Goal: Find specific page/section: Find specific page/section

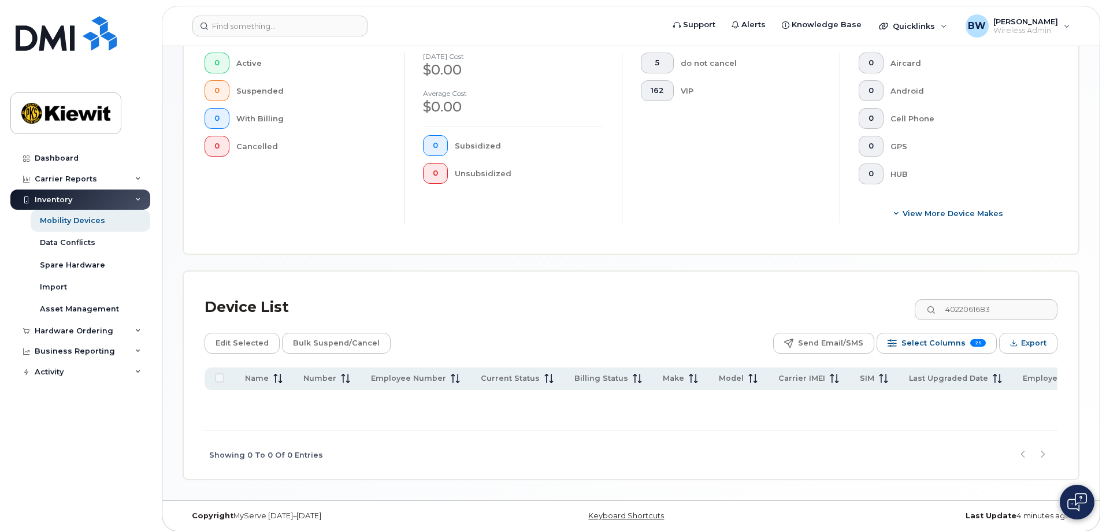
scroll to position [337, 0]
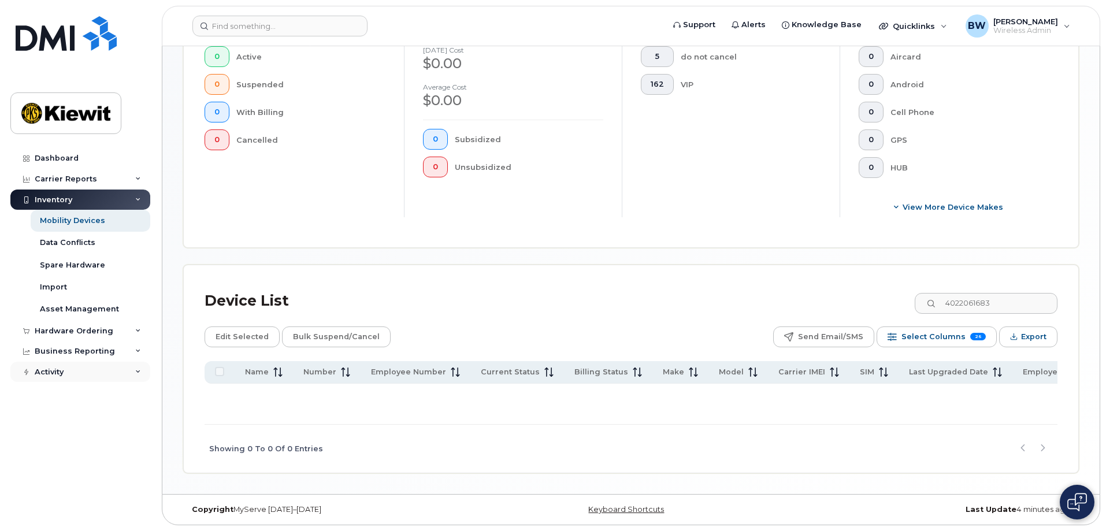
click at [139, 370] on icon at bounding box center [138, 372] width 6 height 6
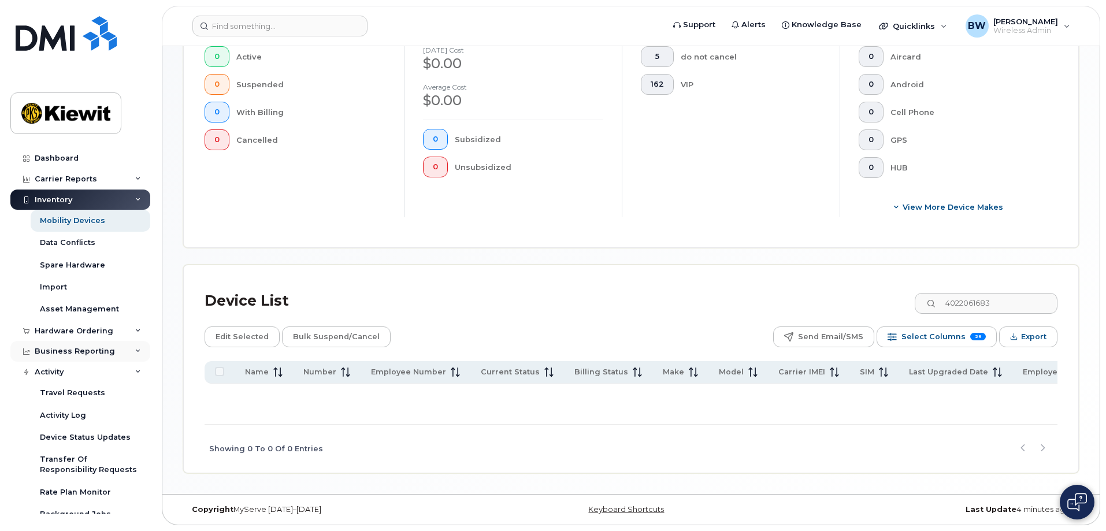
scroll to position [12, 0]
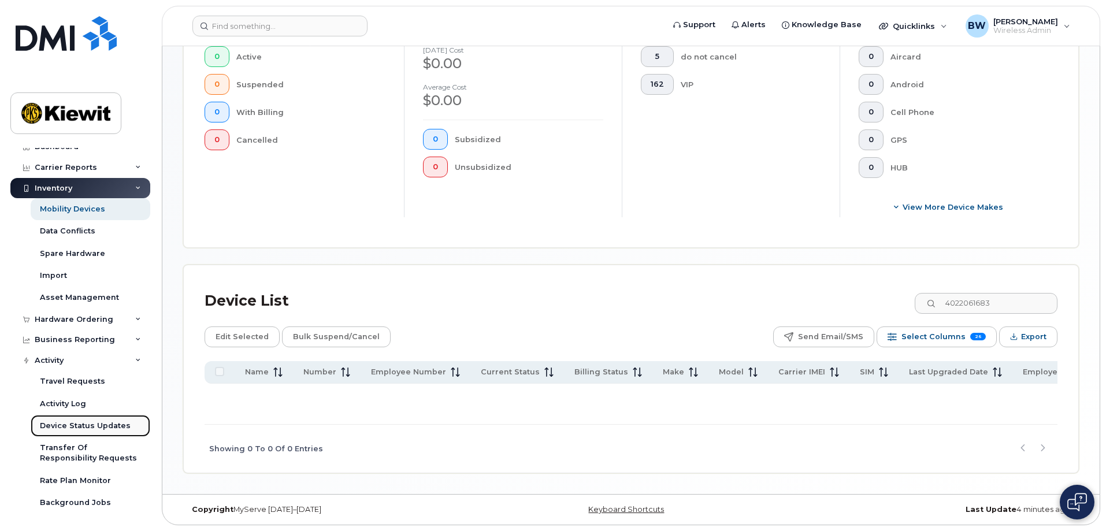
click at [65, 427] on div "Device Status Updates" at bounding box center [85, 426] width 91 height 10
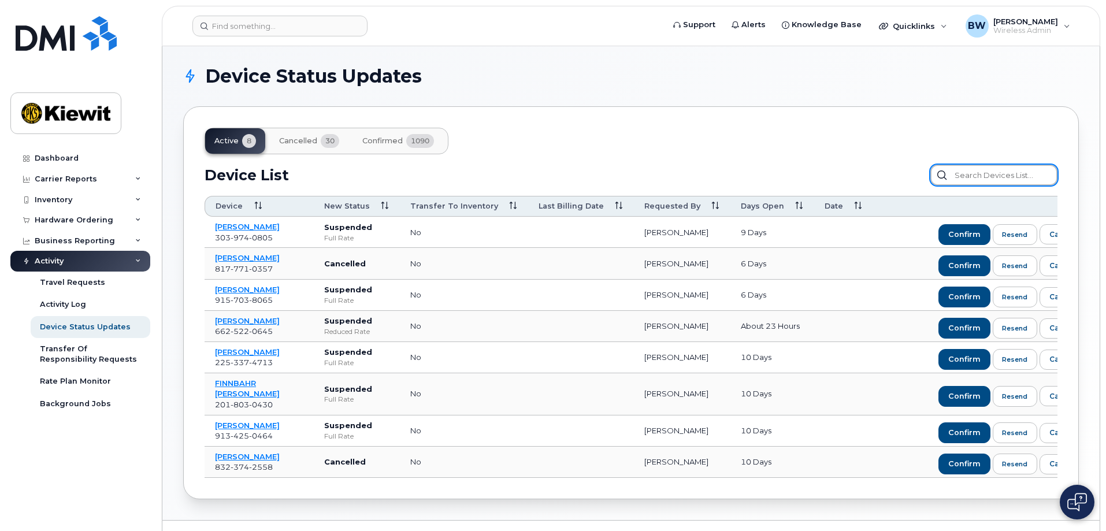
click at [995, 180] on input "text" at bounding box center [993, 175] width 127 height 21
click at [968, 172] on input "text" at bounding box center [993, 175] width 127 height 21
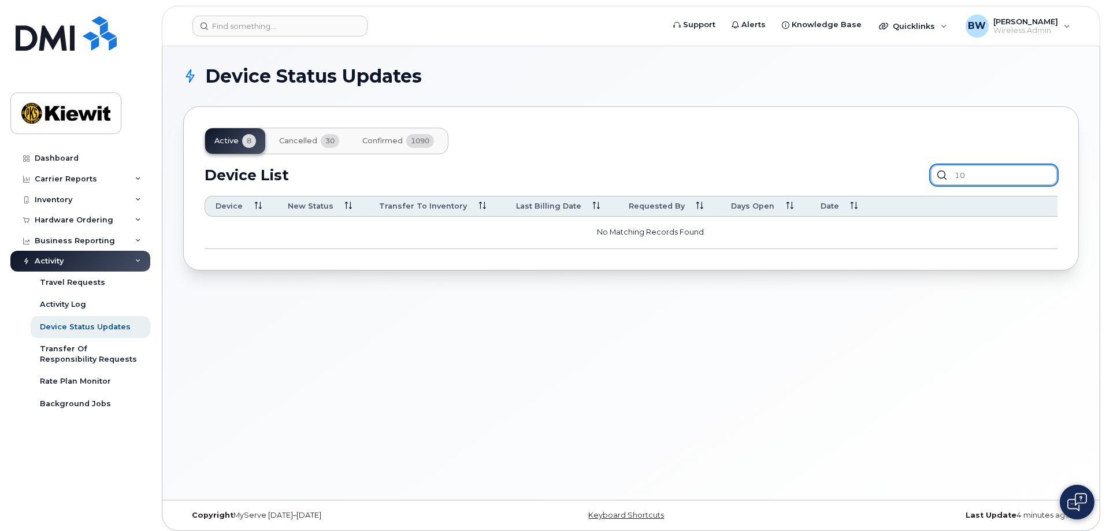
type input "1"
type input "4"
click at [135, 242] on icon at bounding box center [138, 241] width 6 height 6
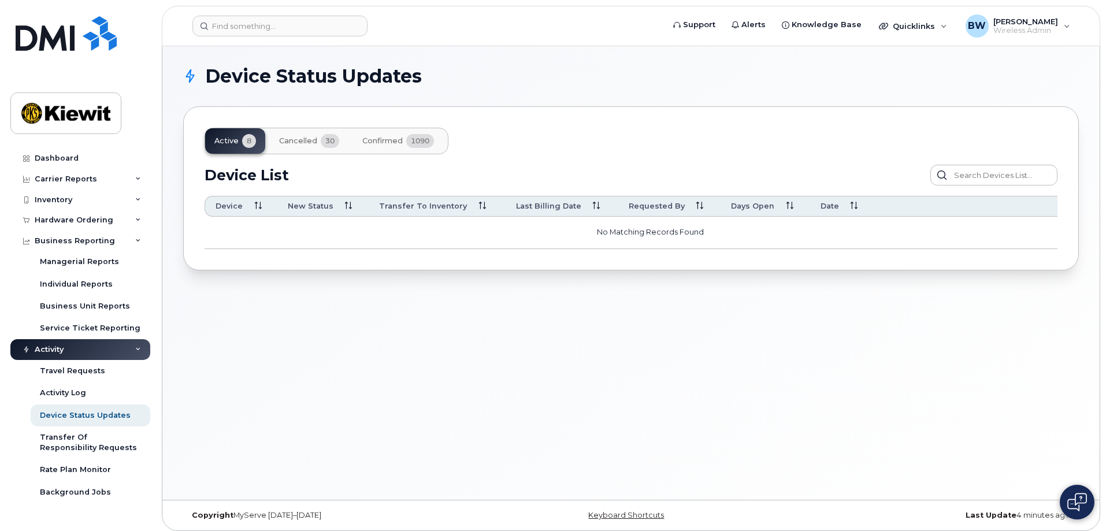
click at [142, 351] on div "Activity" at bounding box center [80, 349] width 140 height 21
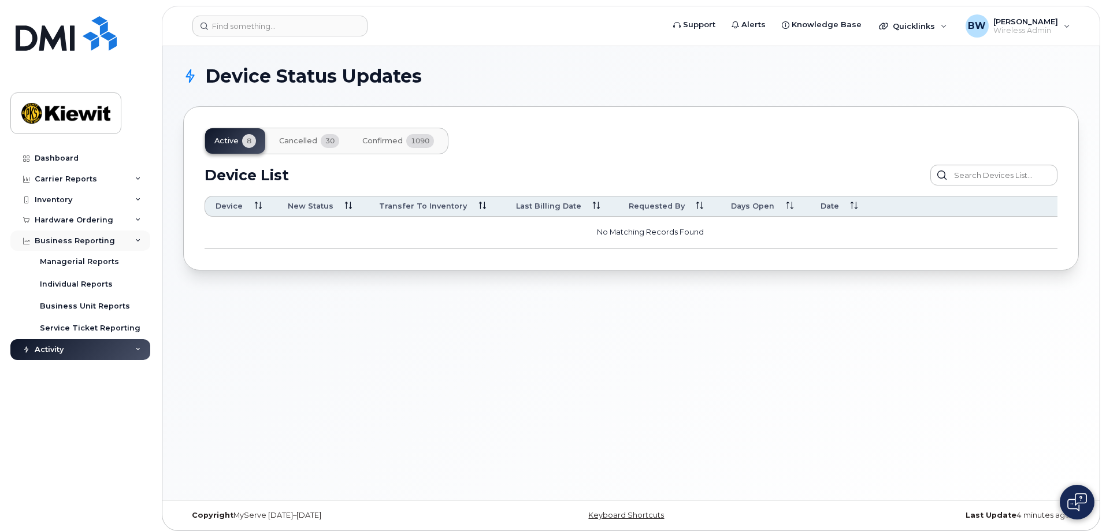
click at [139, 240] on icon at bounding box center [138, 241] width 6 height 6
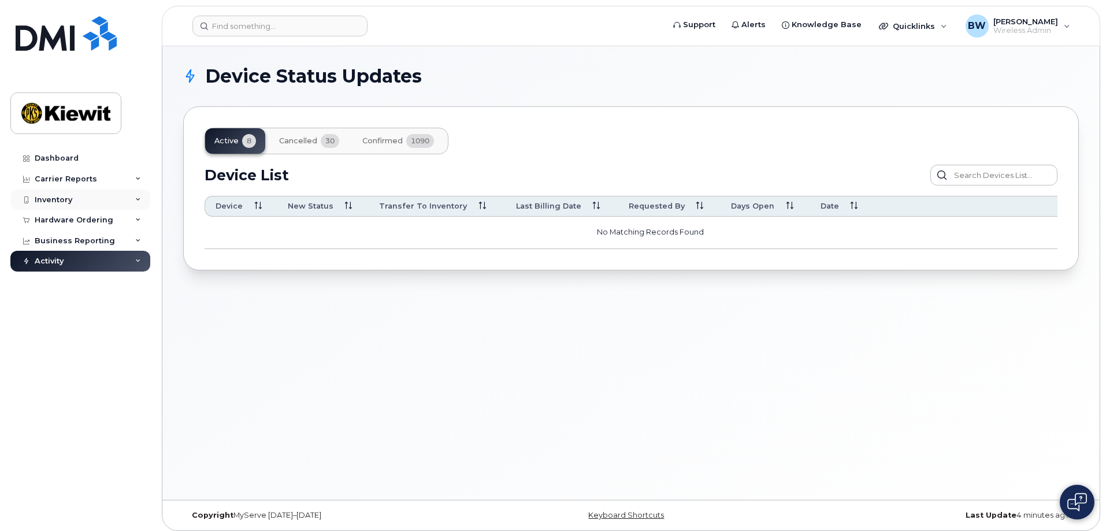
click at [139, 199] on icon at bounding box center [138, 200] width 6 height 6
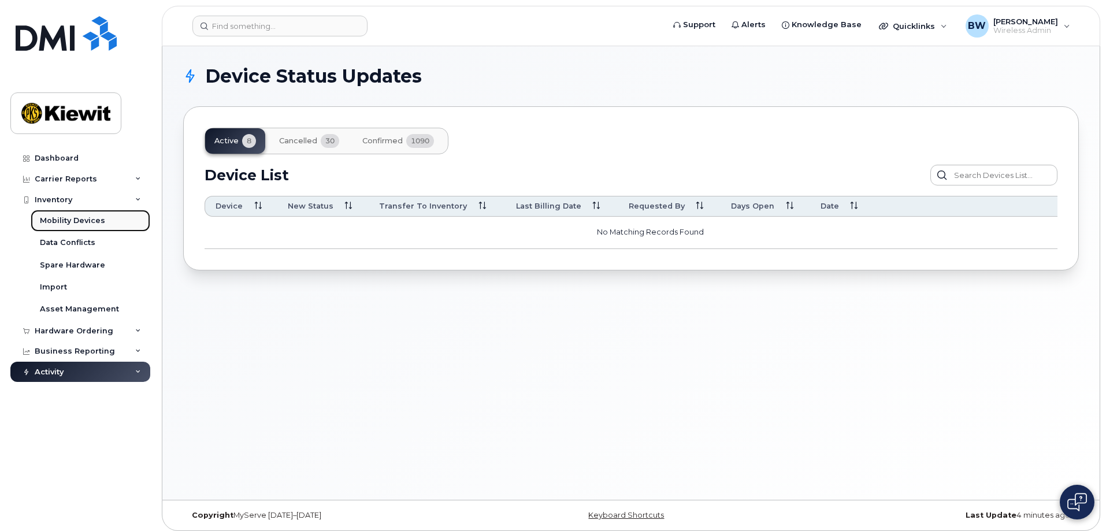
click at [76, 225] on div "Mobility Devices" at bounding box center [72, 221] width 65 height 10
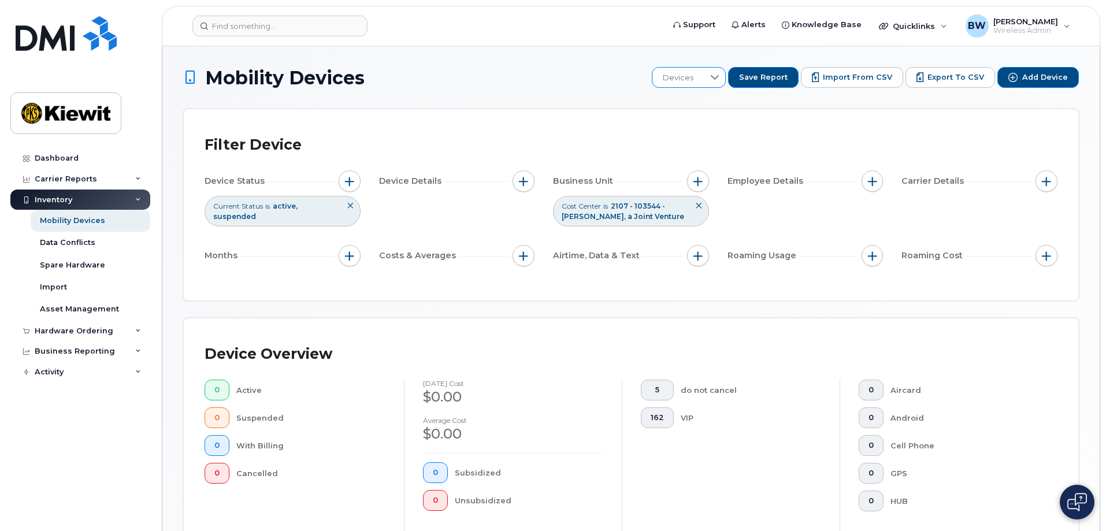
click at [719, 76] on icon at bounding box center [714, 77] width 9 height 9
click at [503, 29] on form at bounding box center [423, 26] width 463 height 21
click at [614, 208] on span "2107 - 103544 - Kiewit-Alberici, a Joint Venture" at bounding box center [623, 211] width 123 height 18
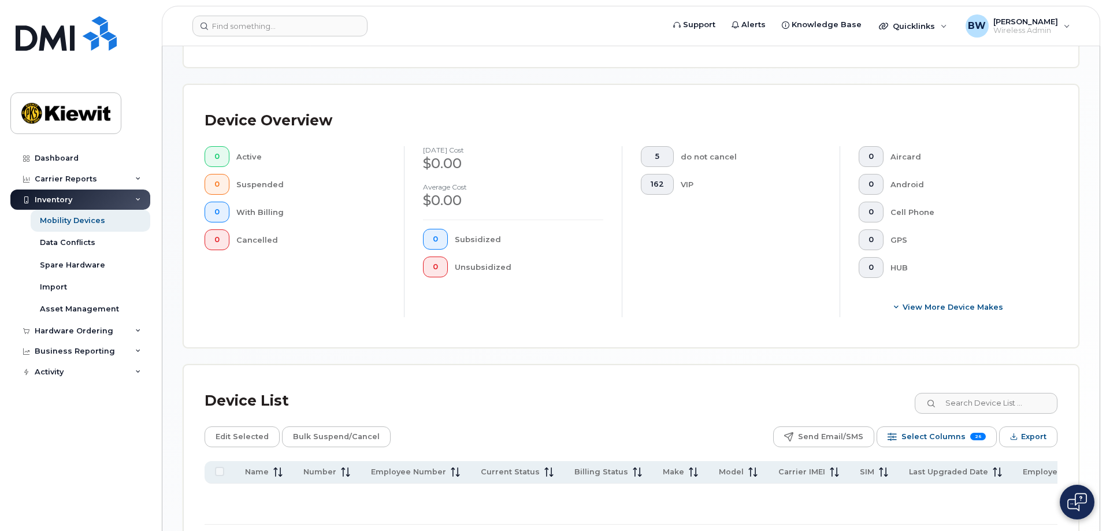
scroll to position [337, 0]
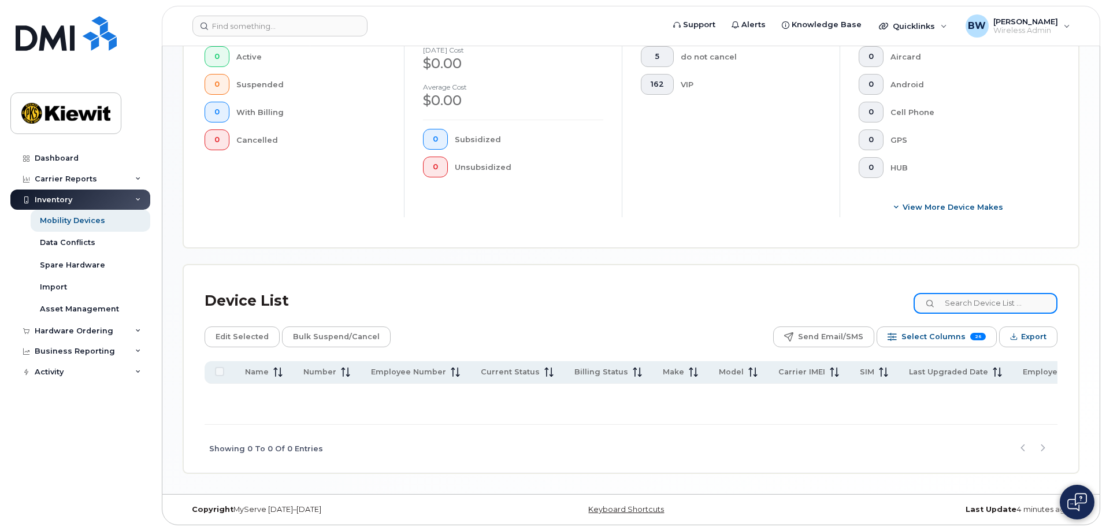
click at [982, 301] on input at bounding box center [986, 303] width 144 height 21
type input "1"
type input "f"
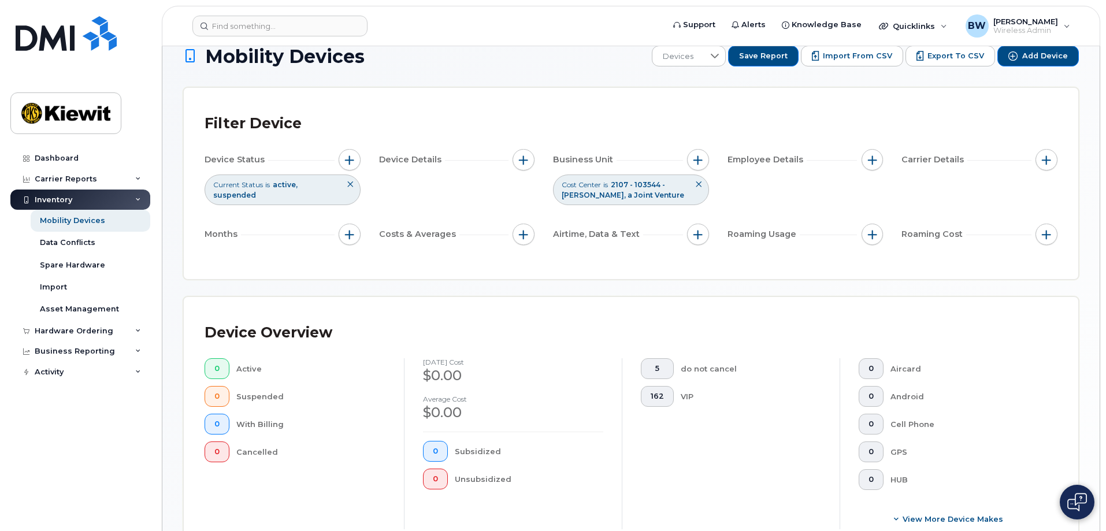
scroll to position [0, 0]
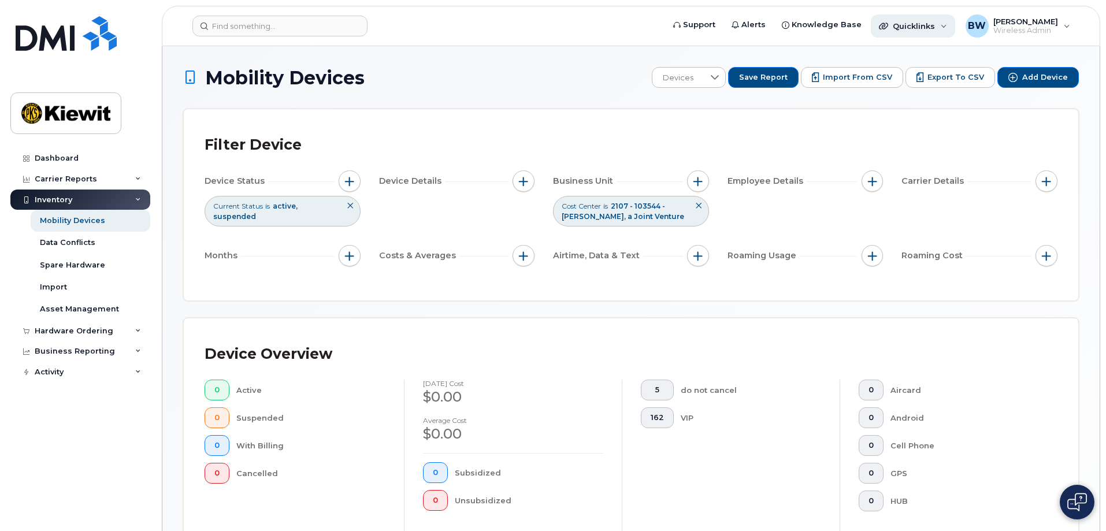
click at [937, 32] on div "Quicklinks" at bounding box center [913, 25] width 84 height 23
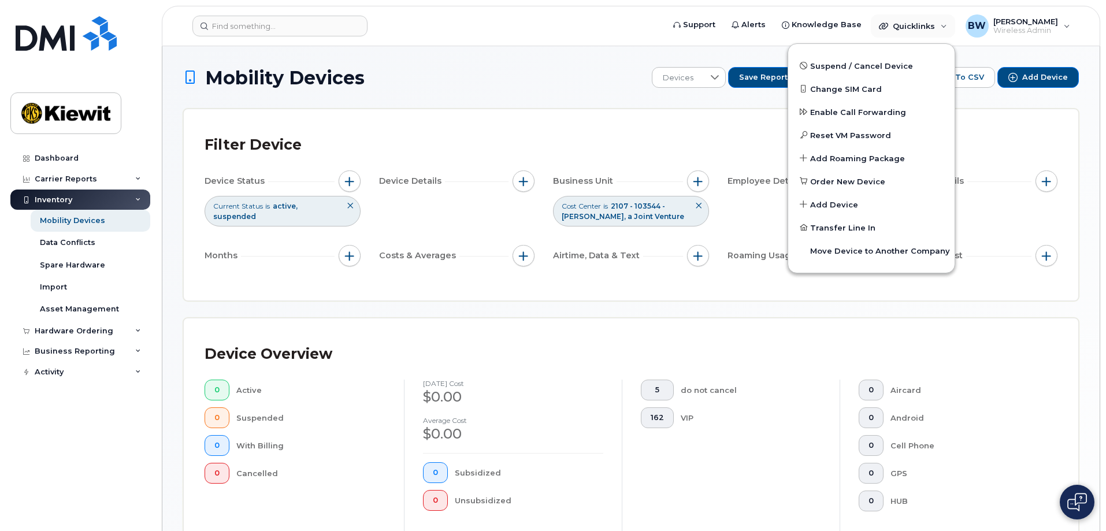
click at [479, 80] on h1 "Mobility Devices" at bounding box center [414, 78] width 463 height 20
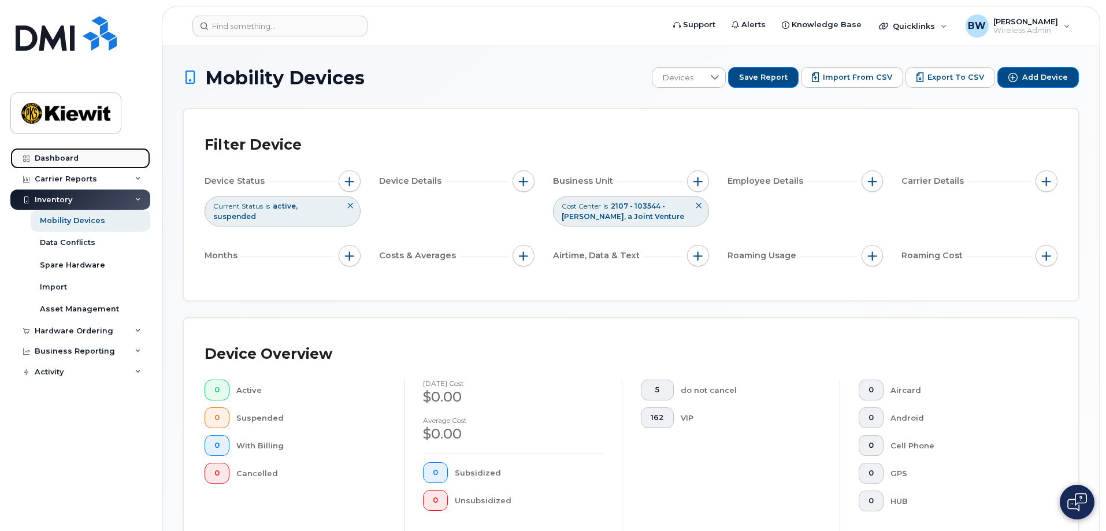
click at [64, 163] on link "Dashboard" at bounding box center [80, 158] width 140 height 21
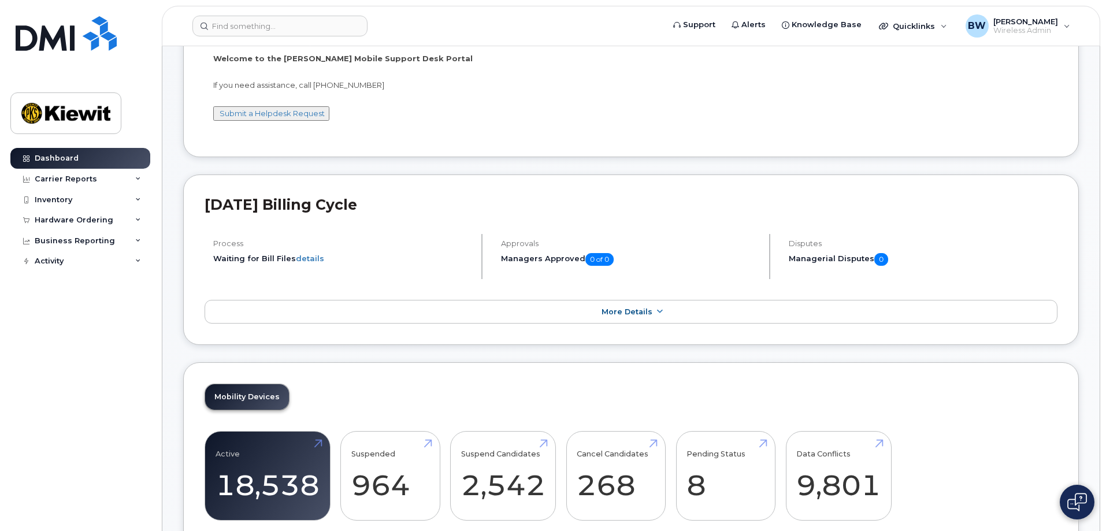
scroll to position [116, 0]
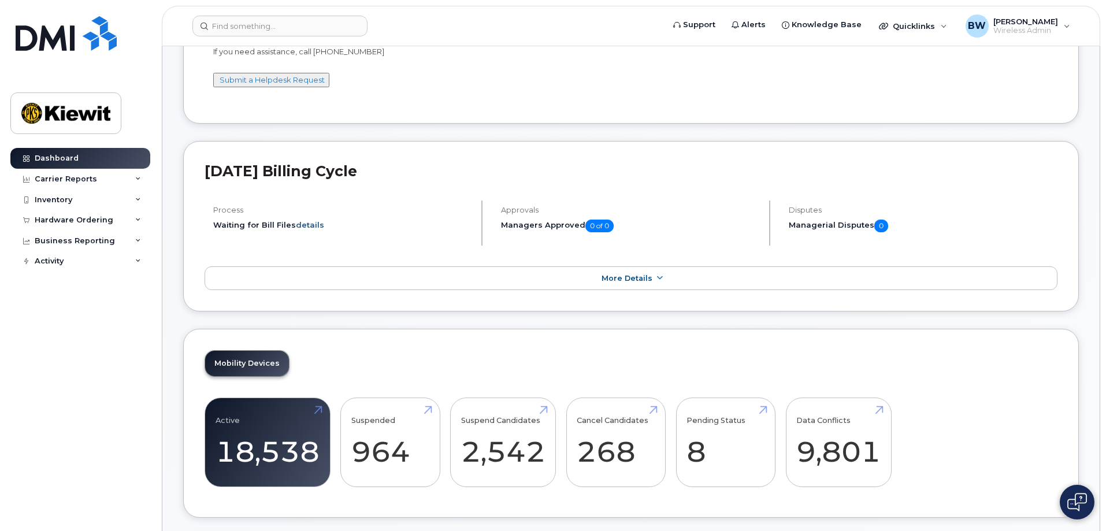
click at [311, 223] on link "details" at bounding box center [310, 224] width 28 height 9
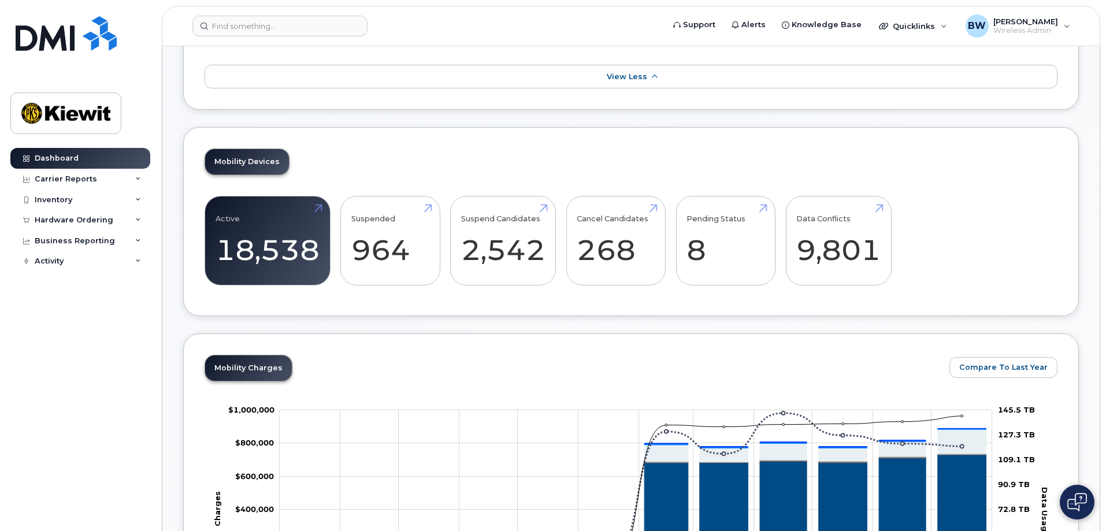
scroll to position [185, 0]
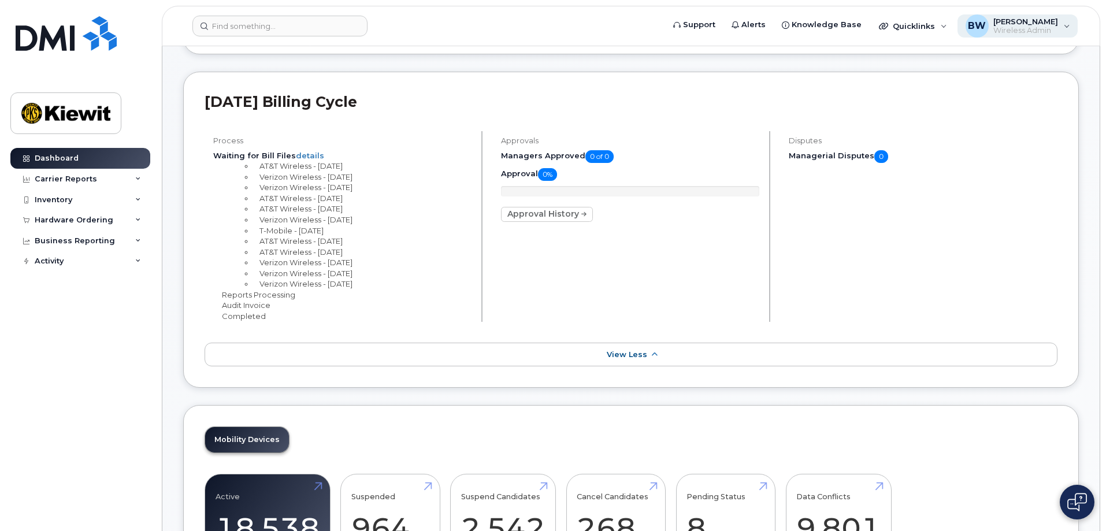
click at [1067, 29] on div "BW [PERSON_NAME] Wireless Admin" at bounding box center [1017, 25] width 121 height 23
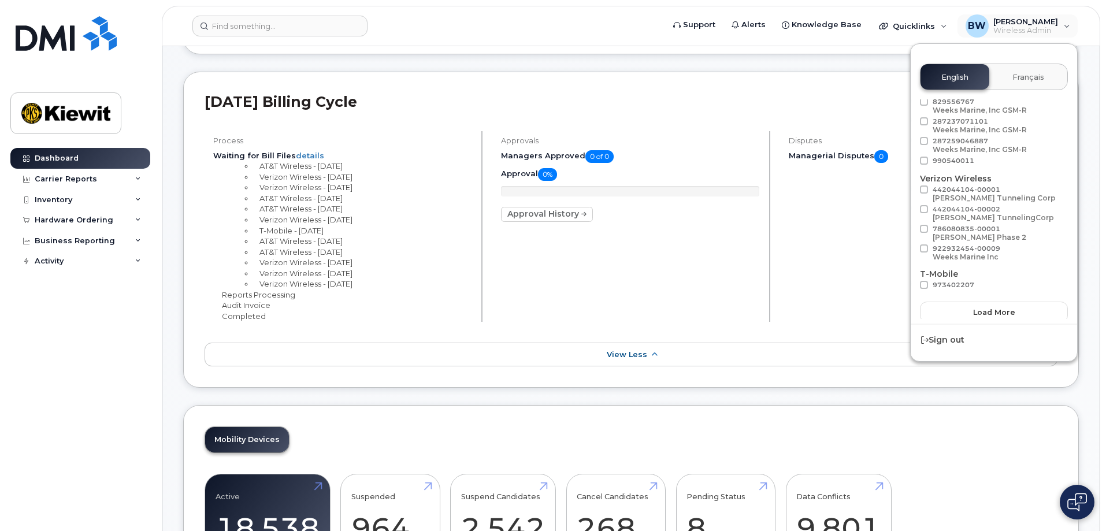
scroll to position [65, 0]
click at [989, 311] on span "Load more" at bounding box center [994, 308] width 42 height 11
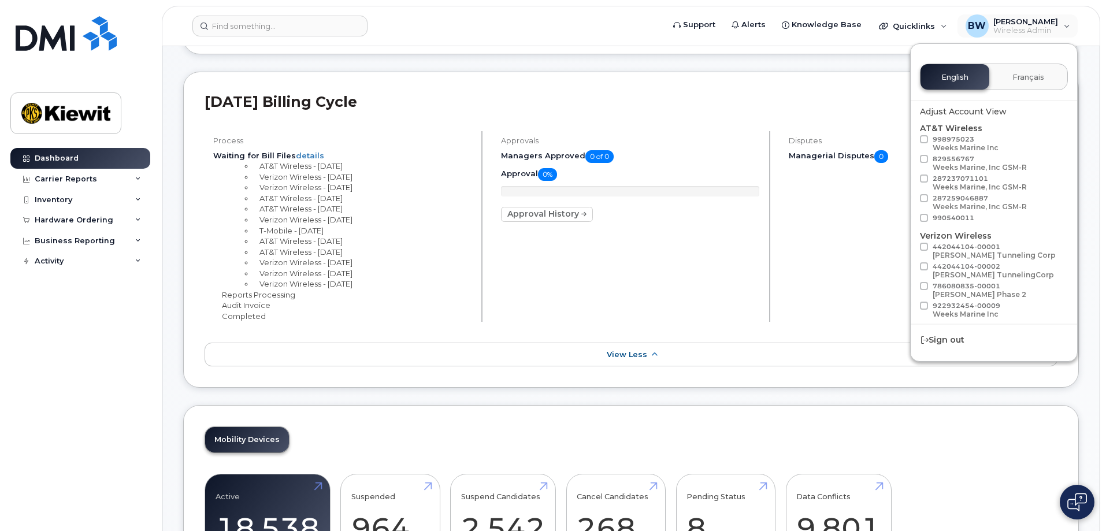
scroll to position [0, 0]
click at [815, 21] on span "Knowledge Base" at bounding box center [827, 25] width 70 height 12
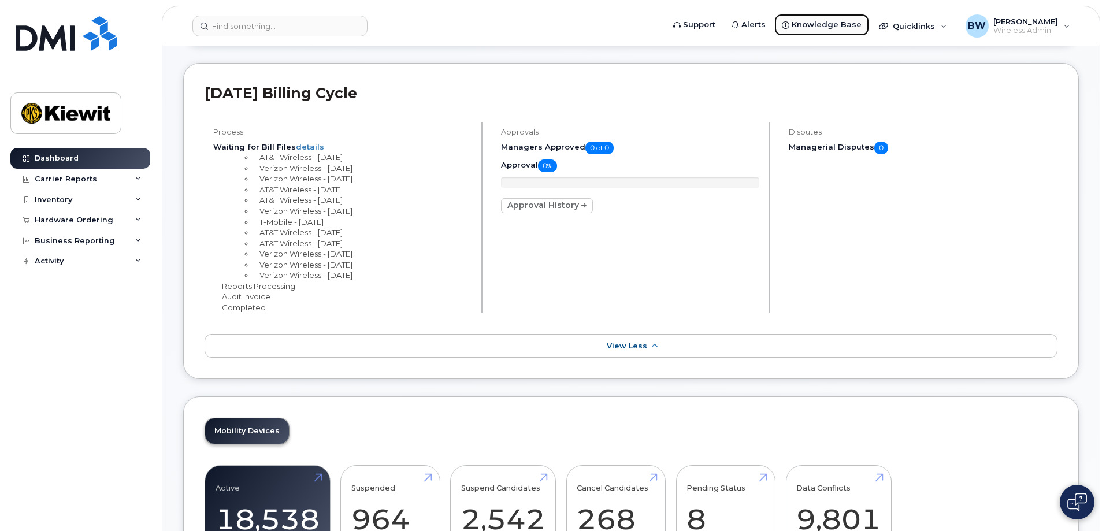
scroll to position [185, 0]
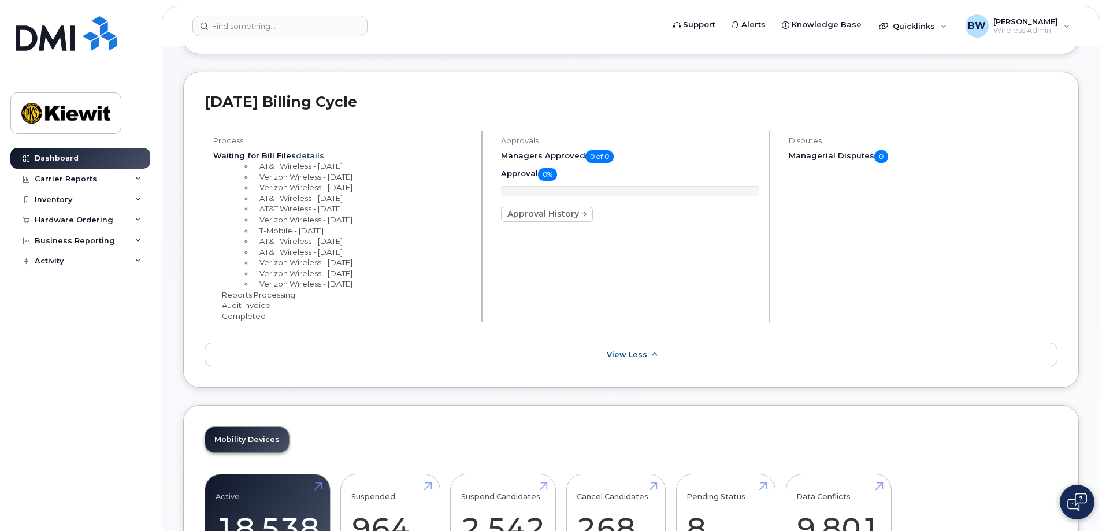
click at [309, 158] on link "details" at bounding box center [310, 155] width 28 height 9
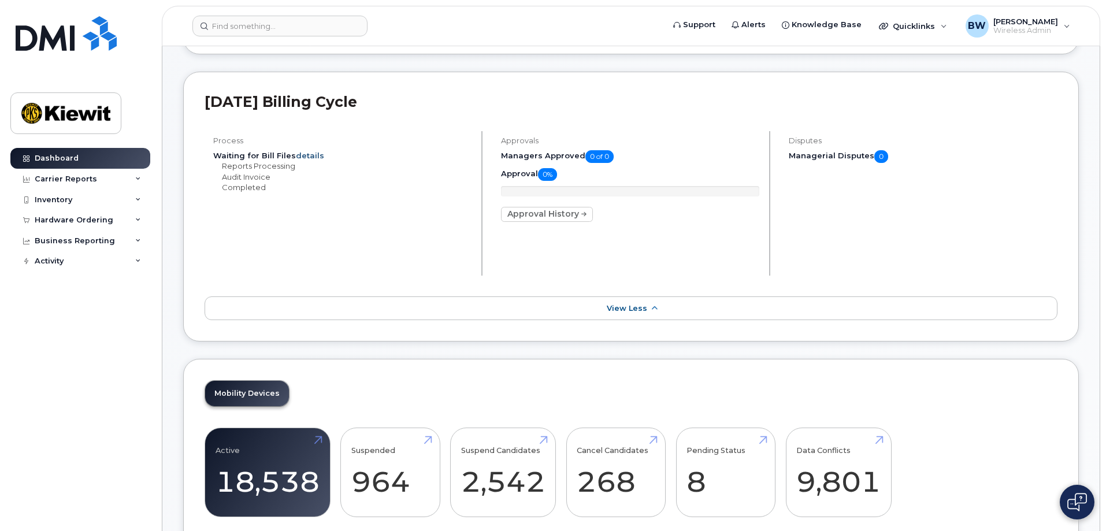
click at [309, 158] on link "details" at bounding box center [310, 155] width 28 height 9
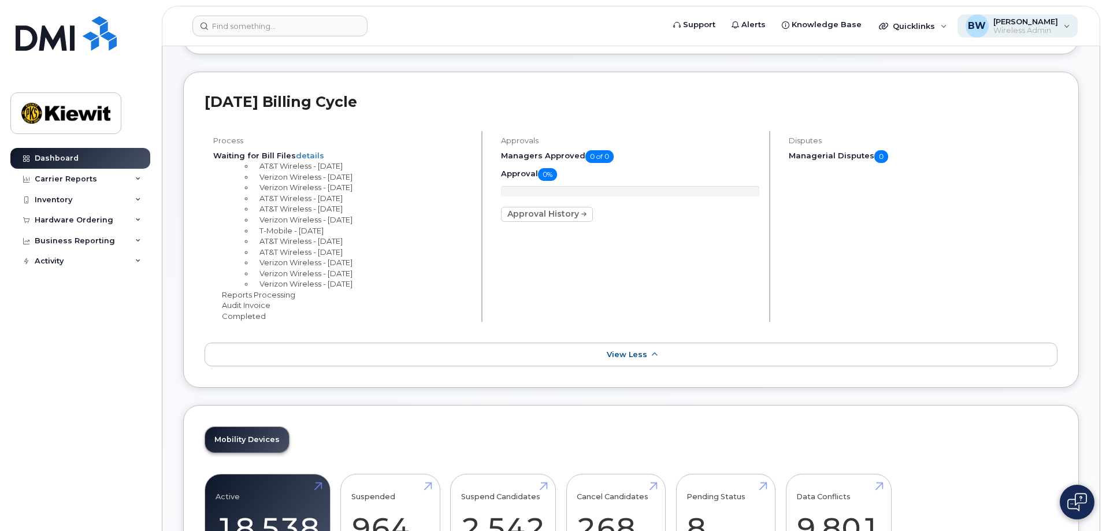
click at [1057, 25] on span "[PERSON_NAME]" at bounding box center [1025, 21] width 65 height 9
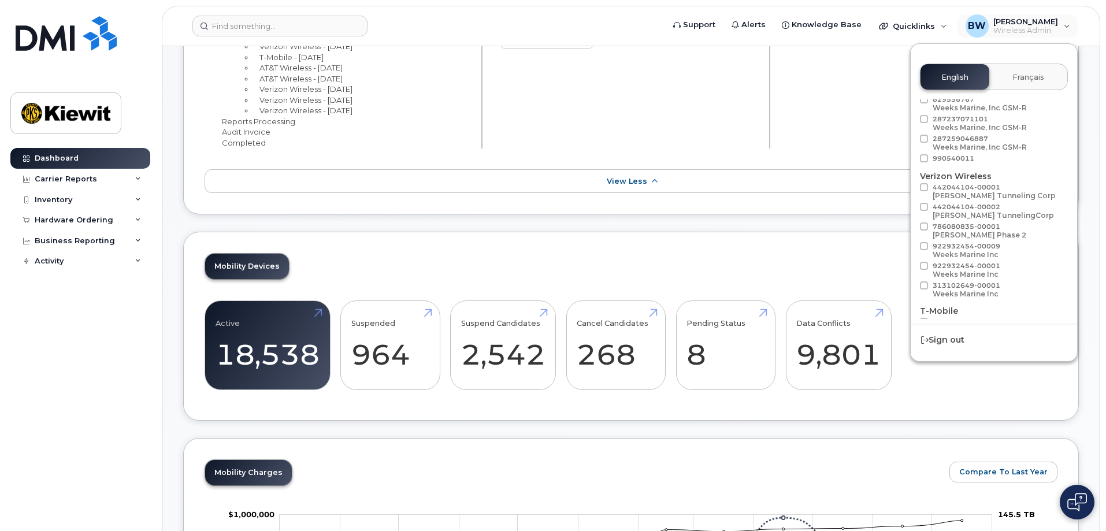
scroll to position [79, 0]
click at [925, 173] on span at bounding box center [924, 172] width 8 height 8
click at [912, 173] on input "442044104-00001 [PERSON_NAME] Tunneling Corp" at bounding box center [909, 171] width 6 height 6
checkbox input "true"
click at [924, 192] on span at bounding box center [924, 192] width 8 height 8
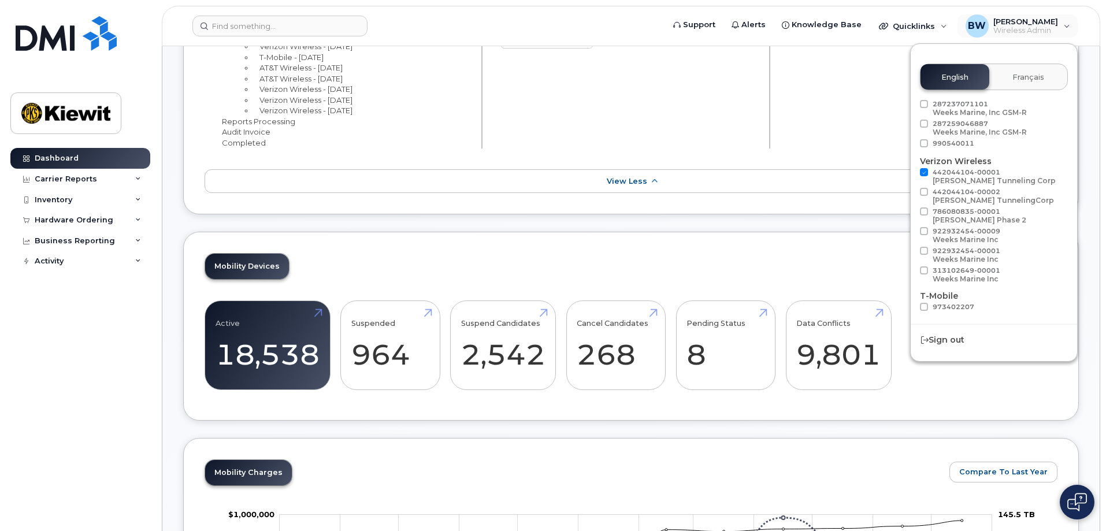
click at [912, 192] on input "442044104-00002 [PERSON_NAME] TunnelingCorp" at bounding box center [909, 191] width 6 height 6
drag, startPoint x: 922, startPoint y: 193, endPoint x: 920, endPoint y: 179, distance: 14.0
click at [922, 192] on span at bounding box center [924, 192] width 8 height 8
click at [912, 192] on input "442044104-00002 [PERSON_NAME] TunnelingCorp" at bounding box center [909, 191] width 6 height 6
checkbox input "false"
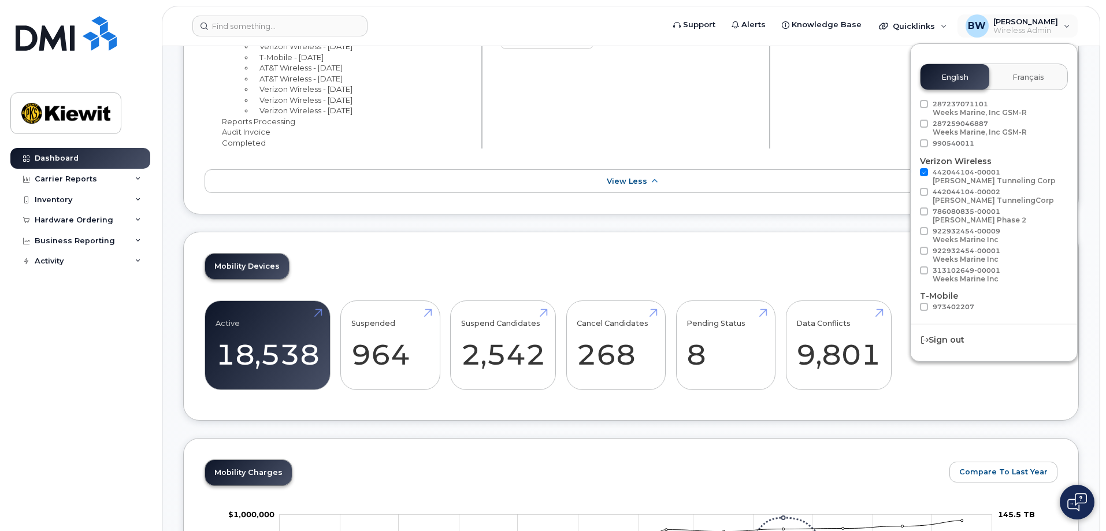
click at [923, 174] on span at bounding box center [924, 172] width 8 height 8
click at [912, 174] on input "442044104-00001 [PERSON_NAME] Tunneling Corp" at bounding box center [909, 171] width 6 height 6
checkbox input "false"
click at [823, 113] on div "Disputes Managerial Disputes 0" at bounding box center [918, 53] width 277 height 191
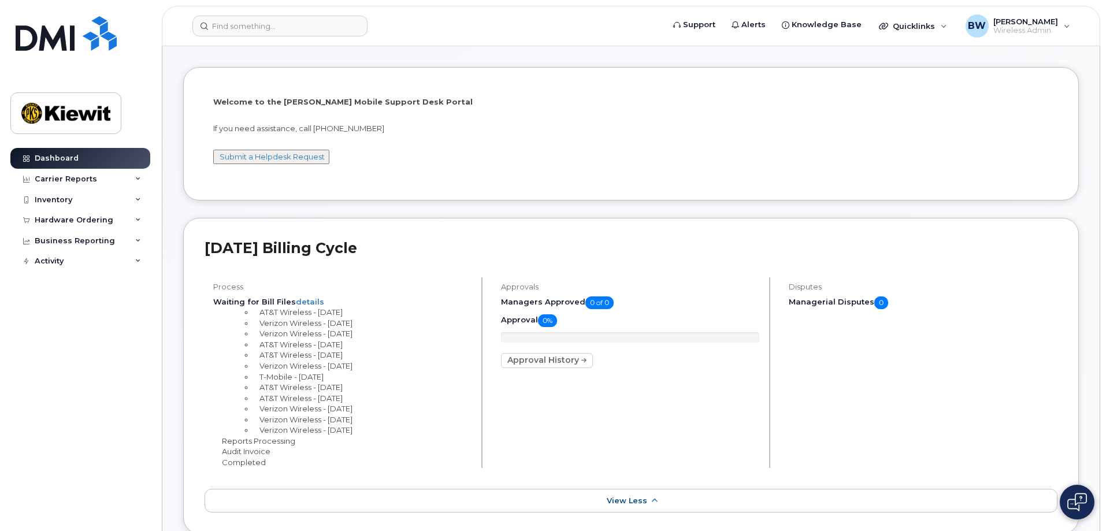
scroll to position [0, 0]
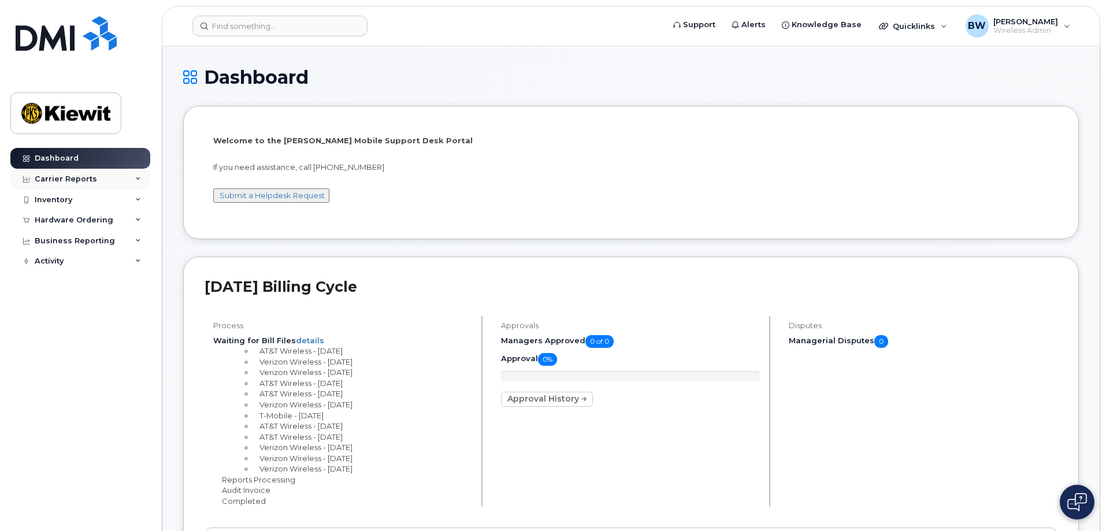
click at [100, 183] on div "Carrier Reports" at bounding box center [80, 179] width 140 height 21
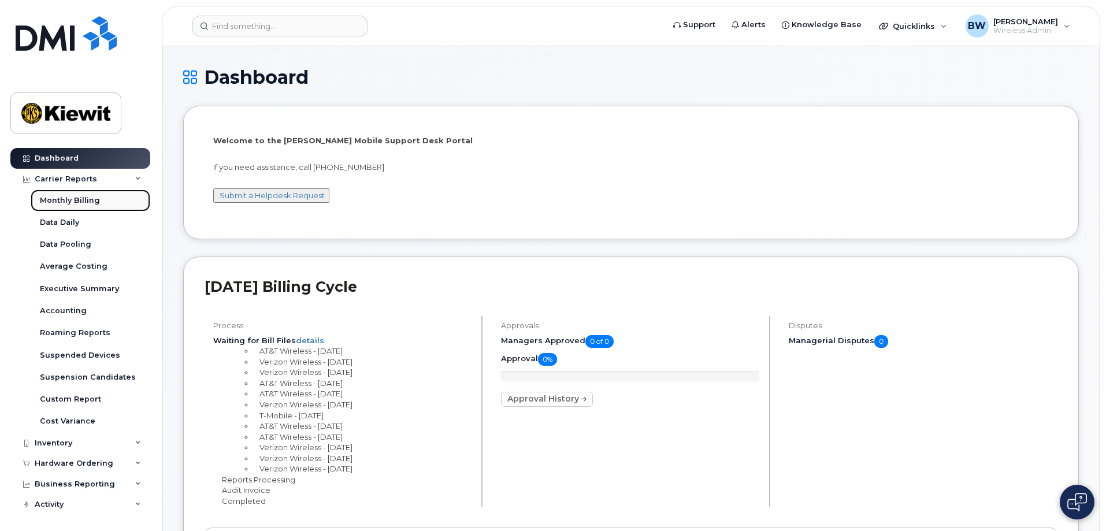
click at [62, 199] on div "Monthly Billing" at bounding box center [70, 200] width 60 height 10
